Goal: Task Accomplishment & Management: Manage account settings

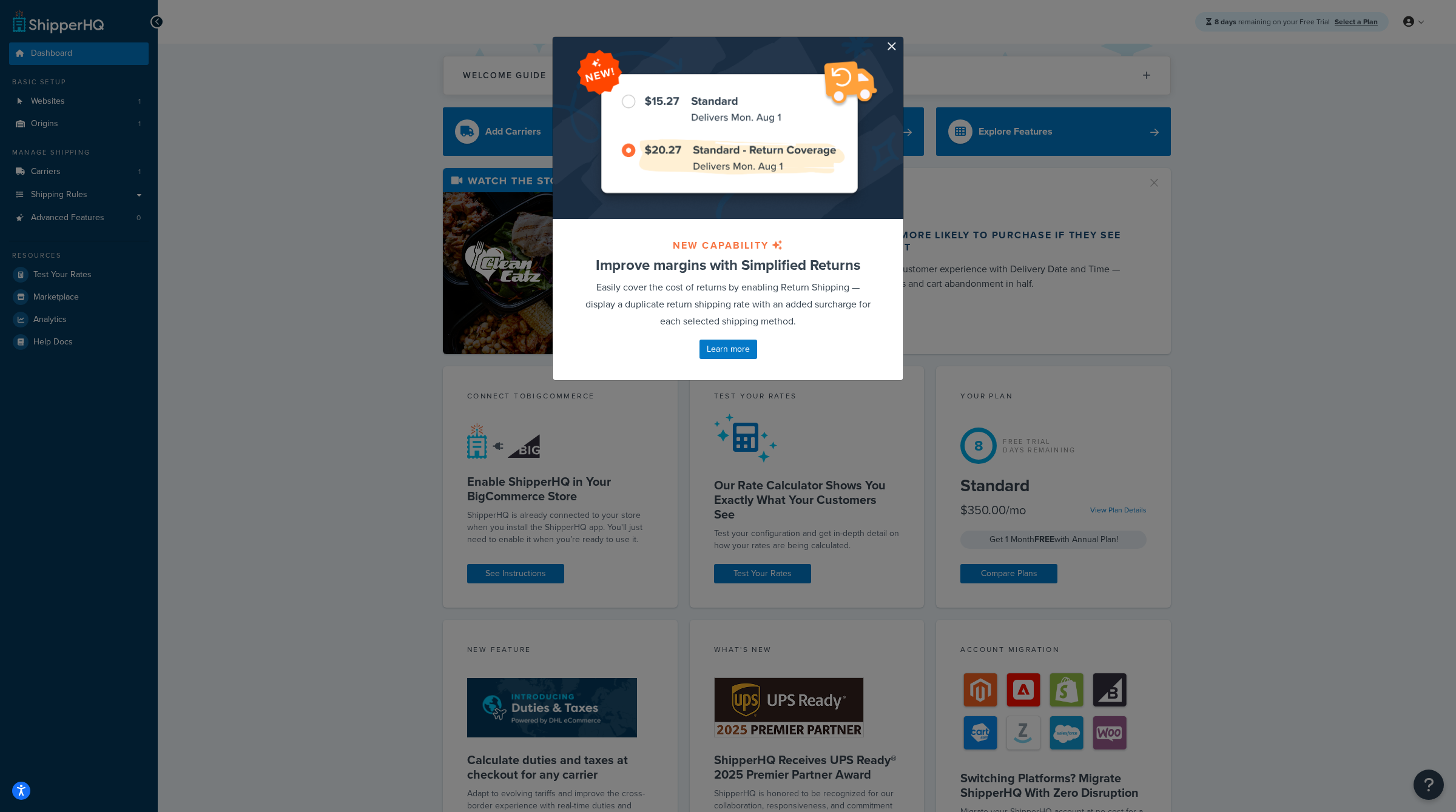
click at [883, 48] on div at bounding box center [727, 128] width 350 height 182
click at [884, 46] on div at bounding box center [727, 128] width 350 height 182
click at [900, 40] on button "button" at bounding box center [902, 38] width 3 height 3
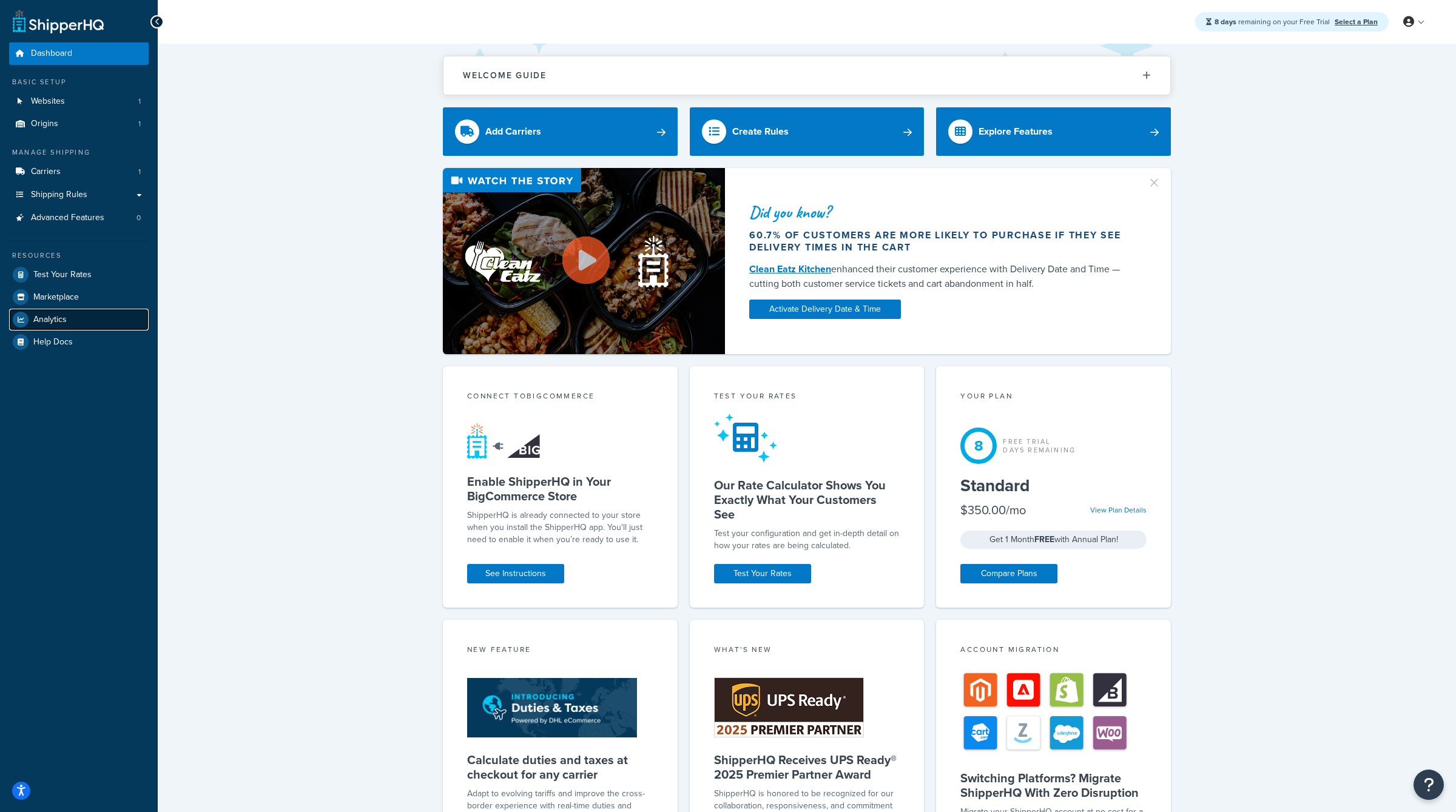
click at [41, 317] on span "Analytics" at bounding box center [50, 320] width 33 height 10
click at [42, 320] on span "Analytics" at bounding box center [50, 320] width 33 height 10
click at [83, 98] on link "Websites 1" at bounding box center [79, 101] width 140 height 23
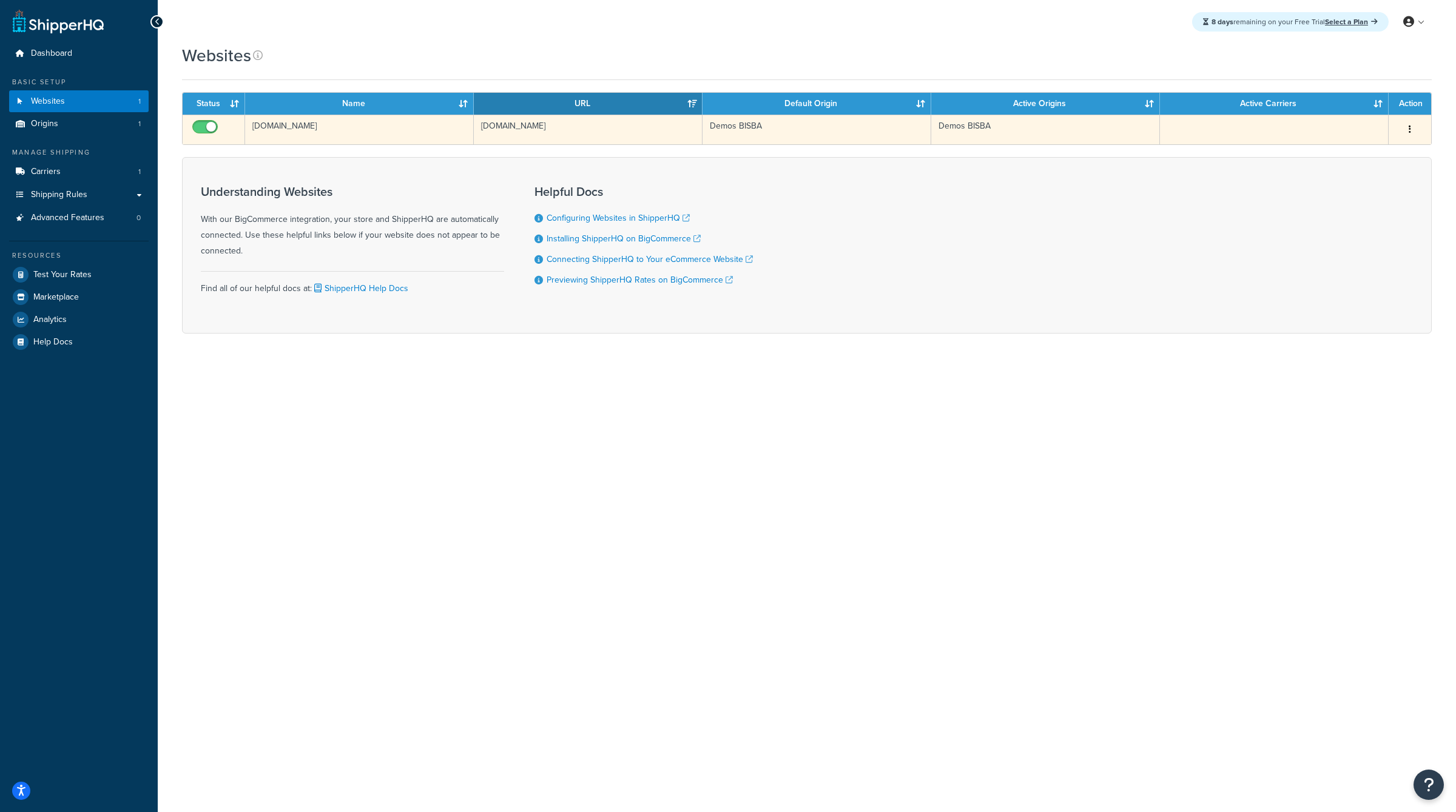
click at [304, 120] on td "demos-bisba.mybigcommerce.com" at bounding box center [359, 129] width 229 height 30
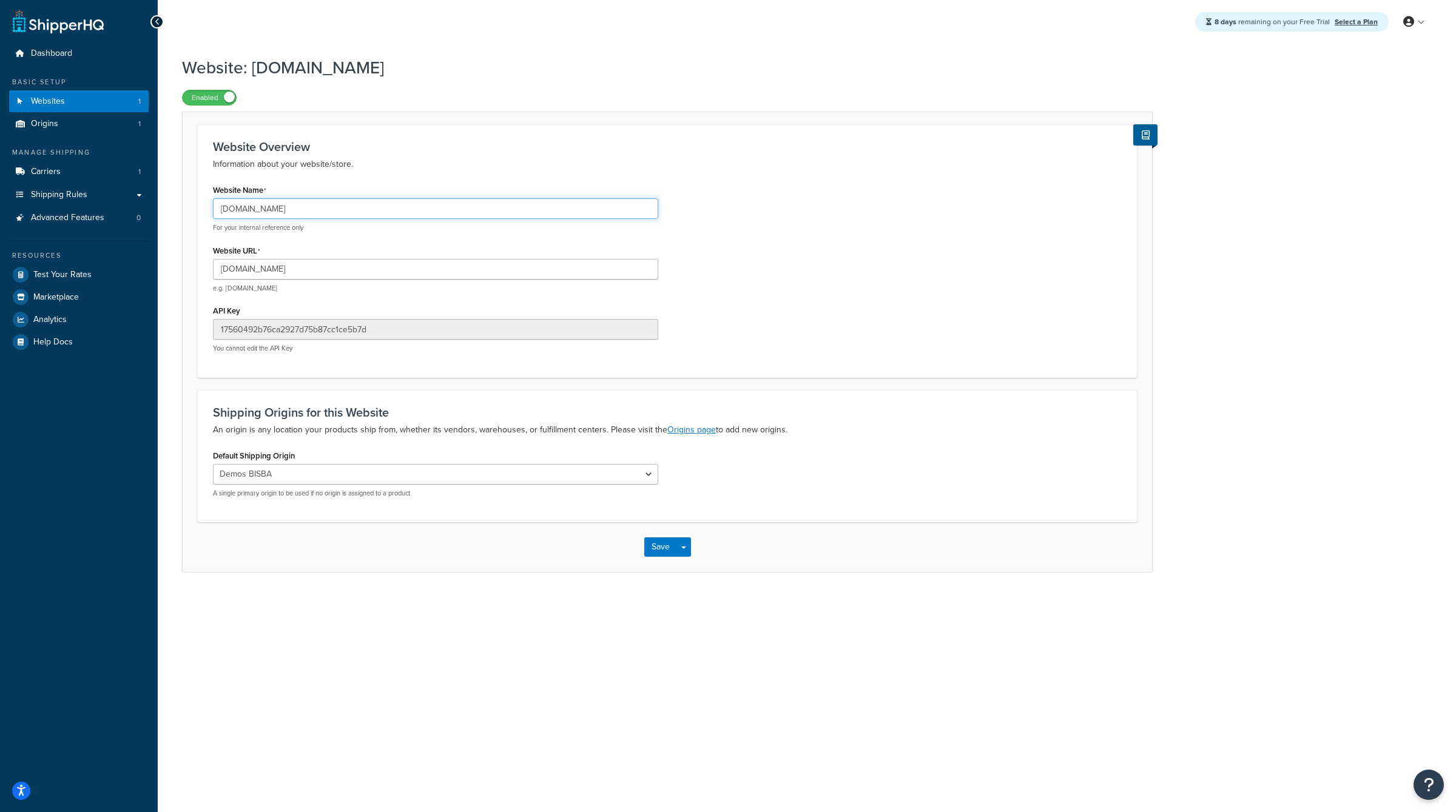
click at [298, 210] on input "demos-bisba.mybigcommerce.com" at bounding box center [435, 208] width 445 height 21
click at [554, 161] on p "Information about your website/store." at bounding box center [667, 164] width 909 height 14
click at [80, 195] on span "Shipping Rules" at bounding box center [59, 195] width 56 height 10
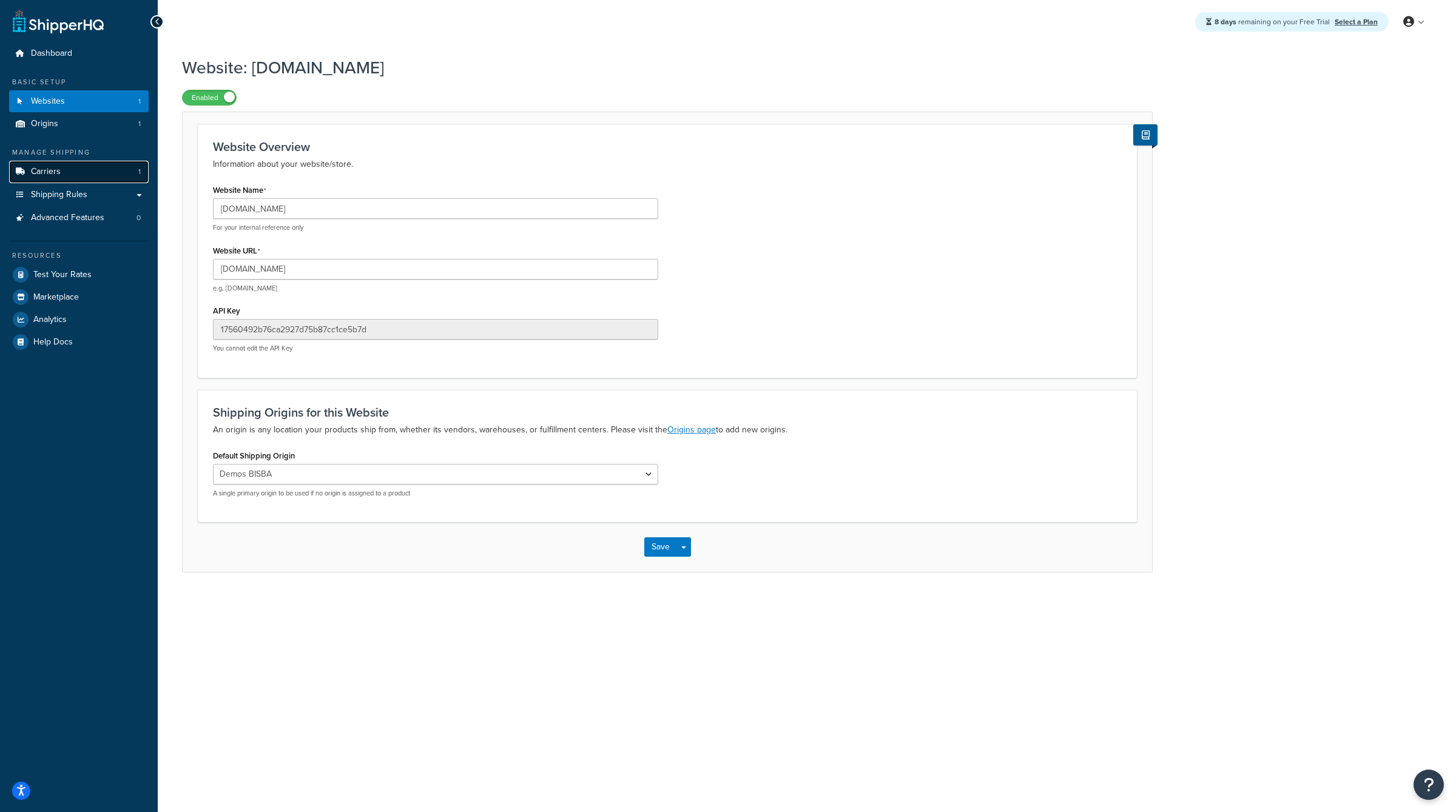
click at [81, 171] on link "Carriers 1" at bounding box center [79, 171] width 140 height 23
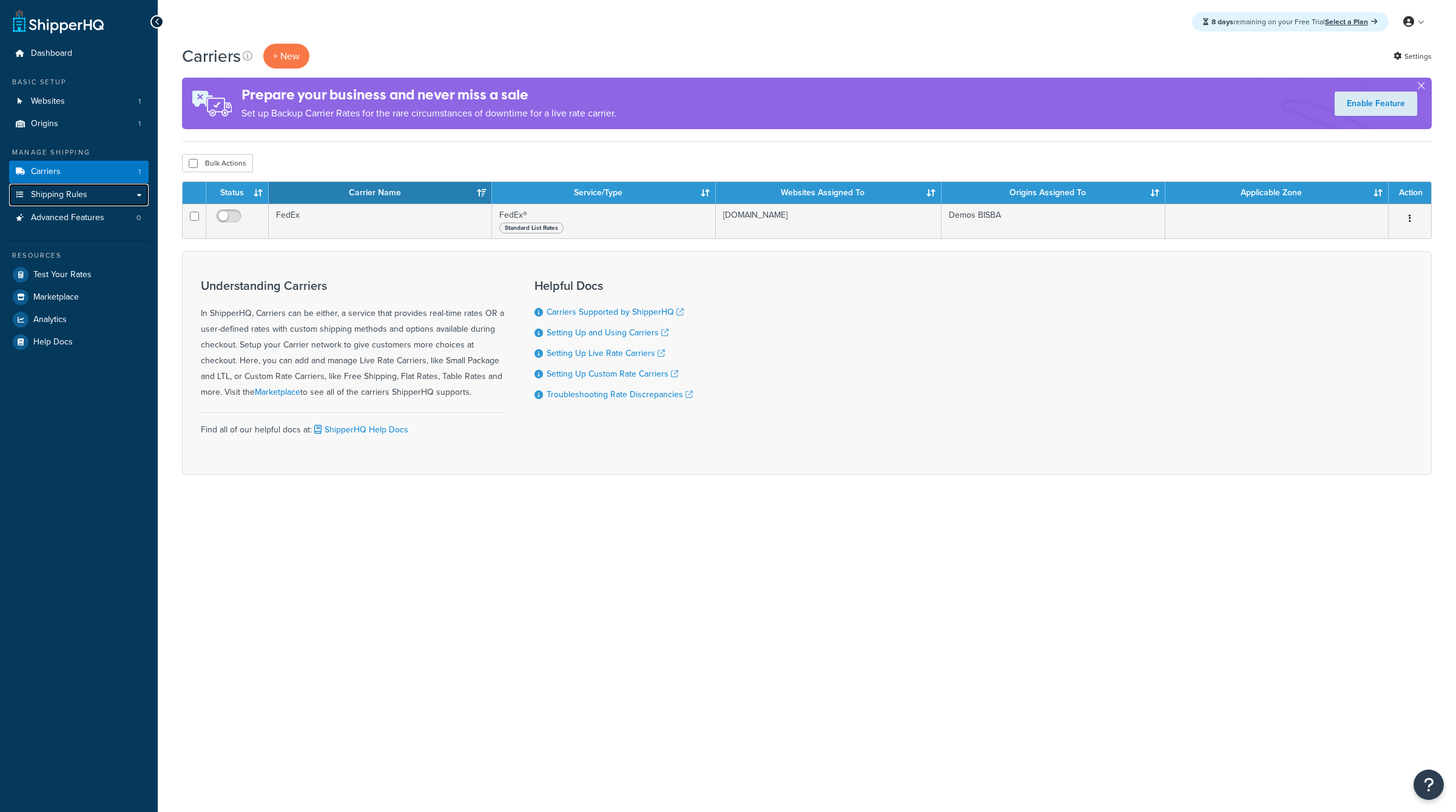
click at [77, 202] on link "Shipping Rules" at bounding box center [79, 195] width 140 height 23
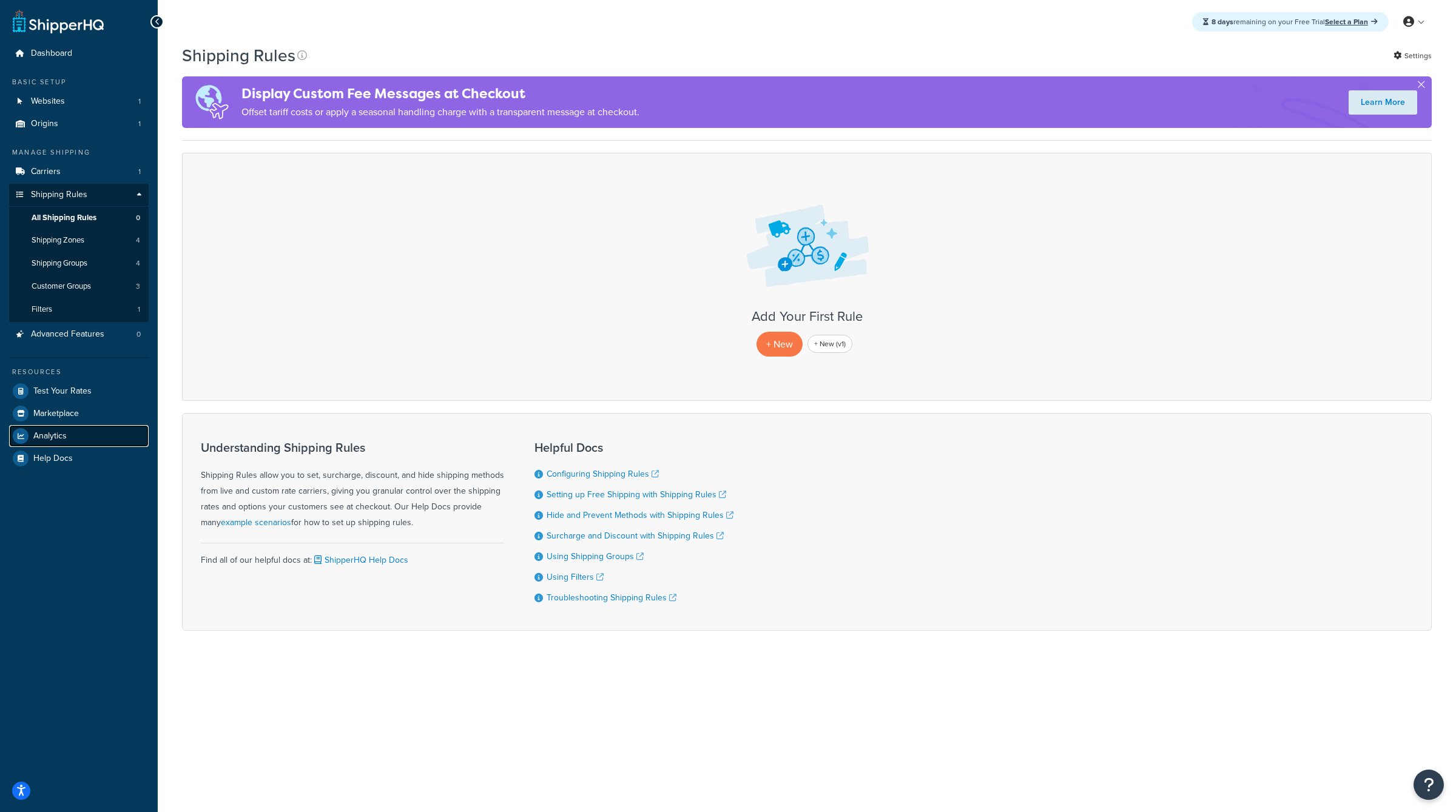
click at [72, 434] on link "Analytics" at bounding box center [79, 436] width 140 height 22
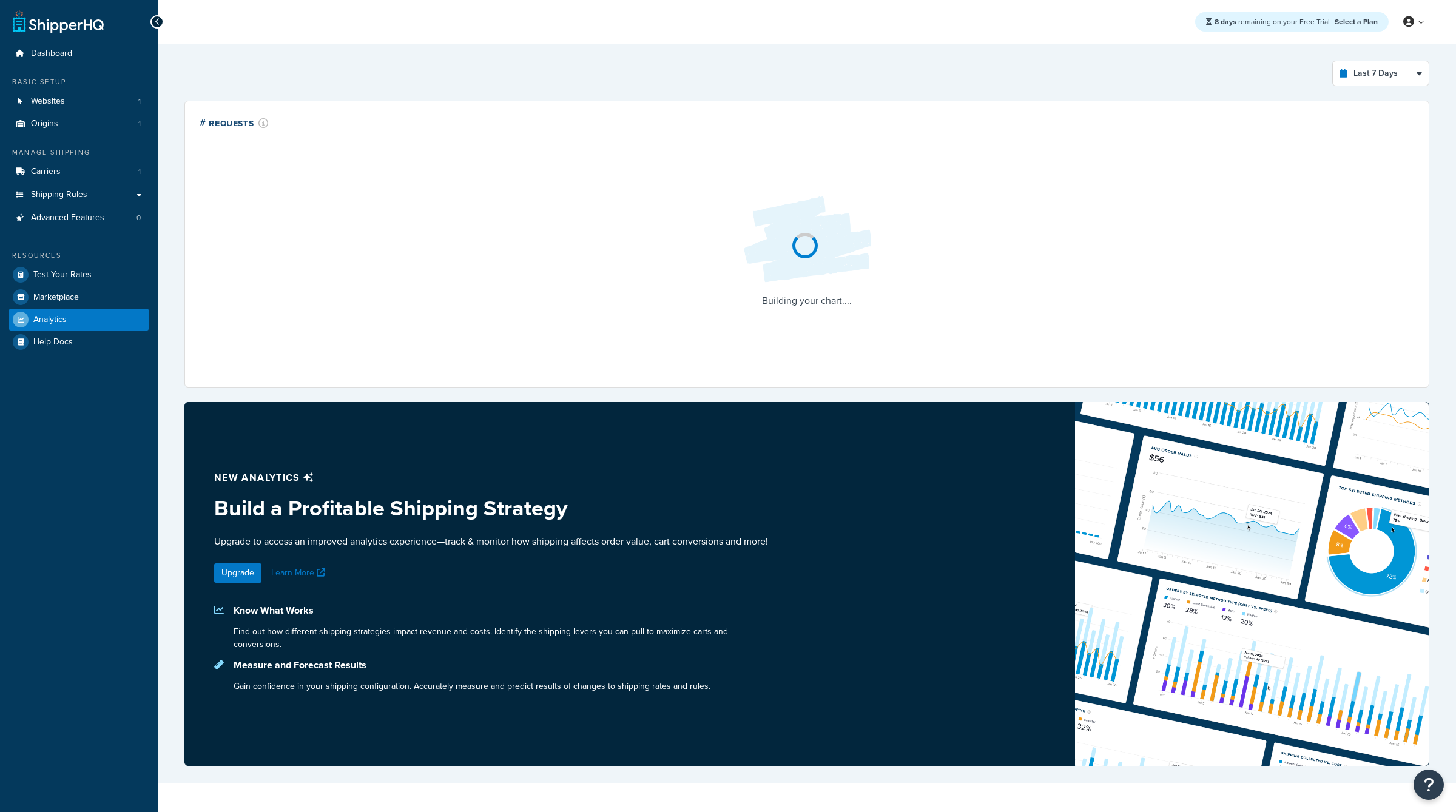
select select "last_7_days"
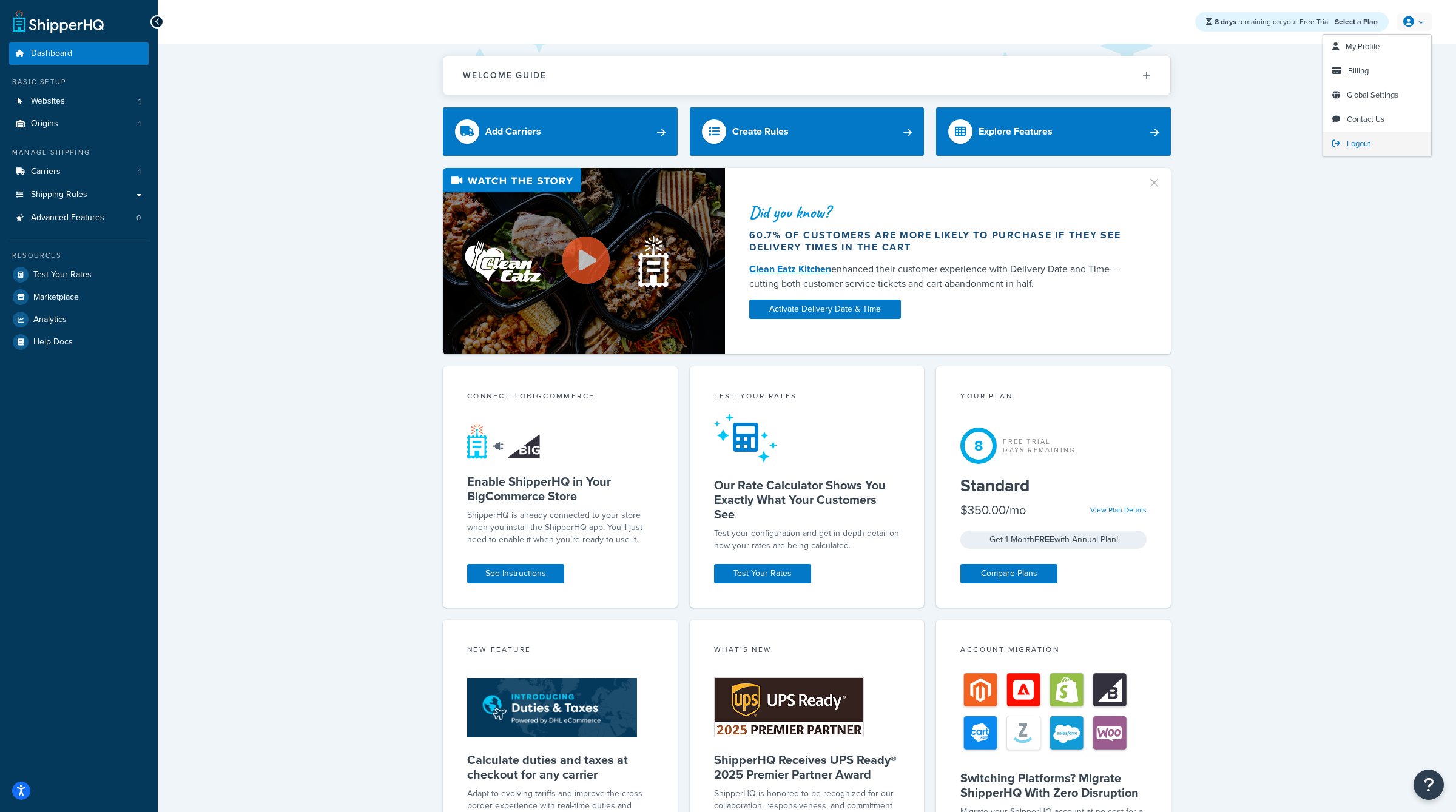
click at [1372, 145] on link "Logout" at bounding box center [1377, 143] width 108 height 24
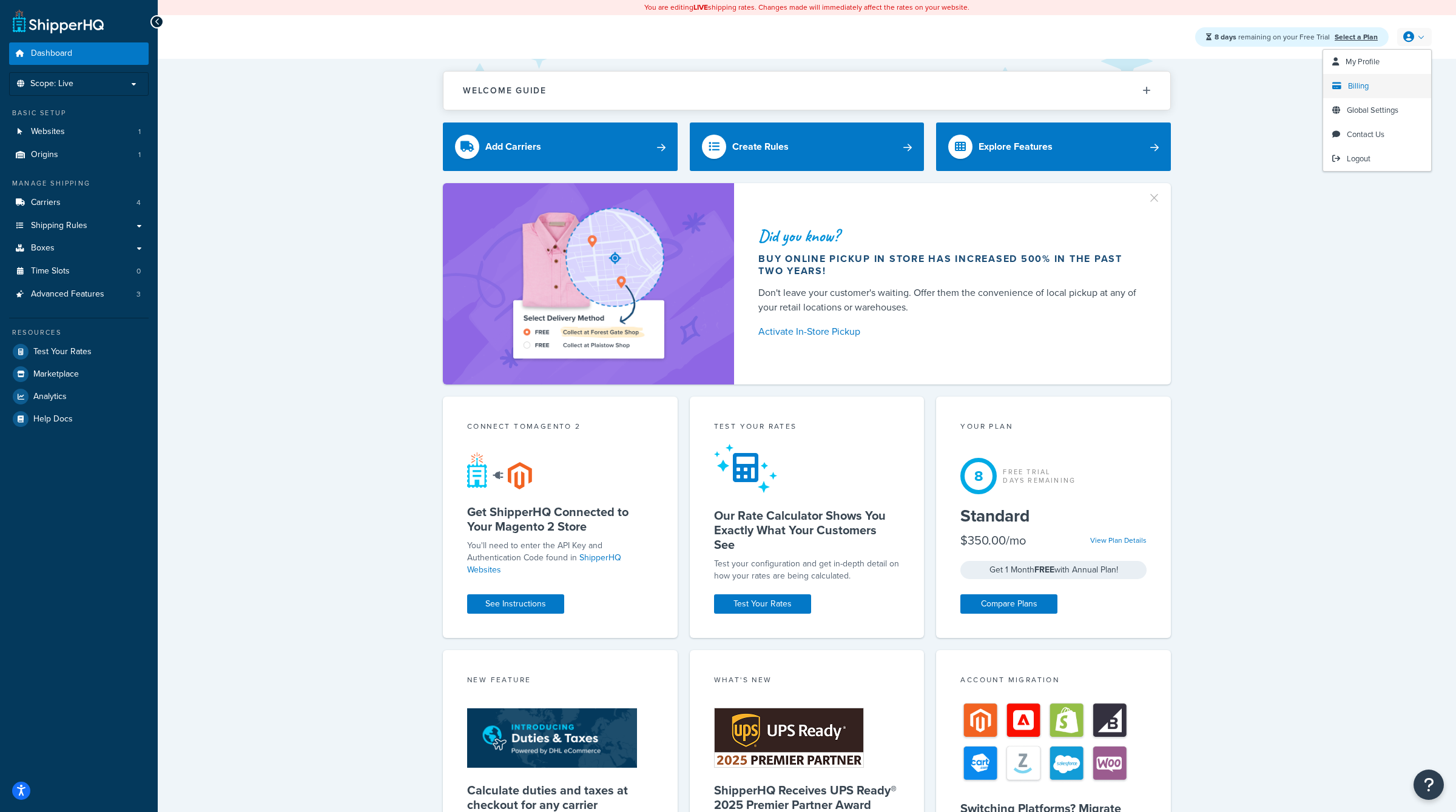
click at [1365, 82] on span "Billing" at bounding box center [1357, 86] width 21 height 12
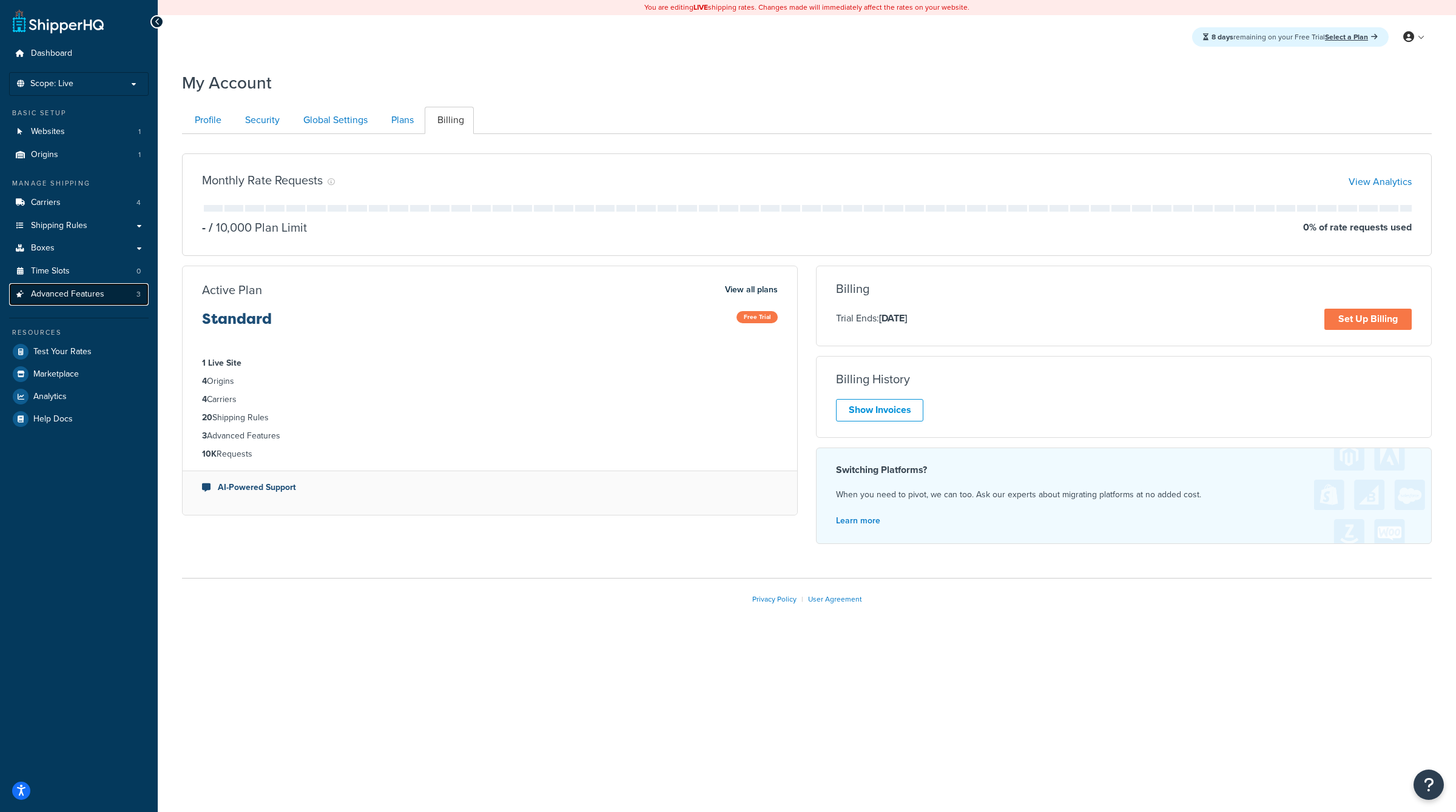
click at [50, 290] on span "Advanced Features" at bounding box center [68, 294] width 74 height 10
